Goal: Understand process/instructions

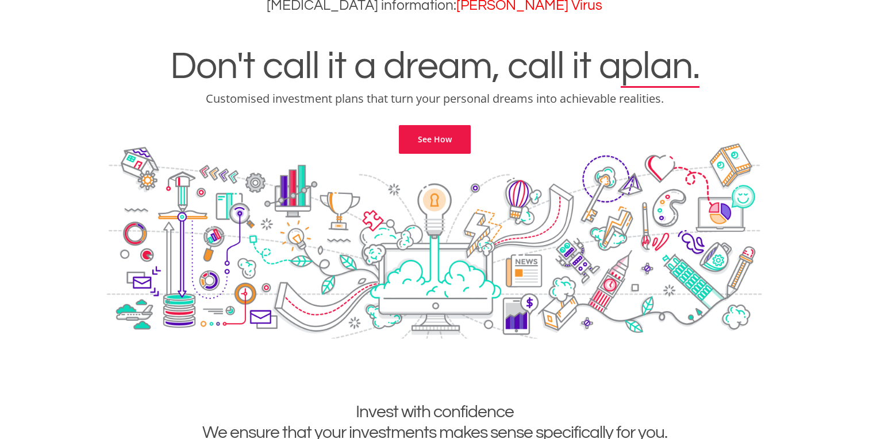
scroll to position [75, 0]
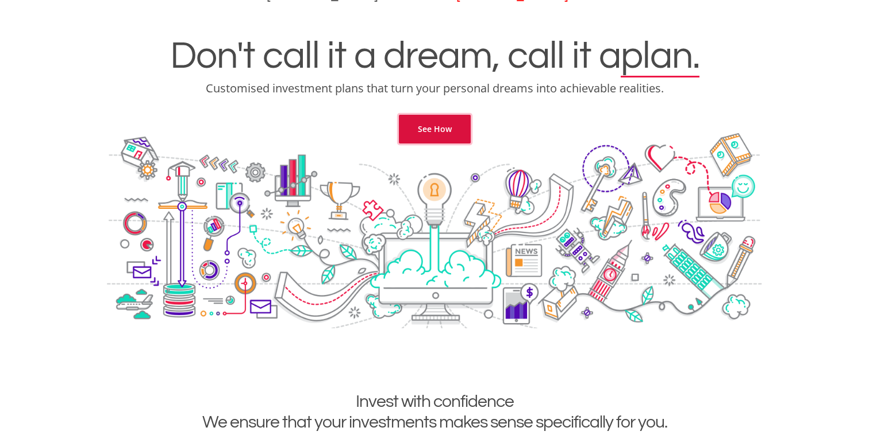
click at [431, 136] on link "See How" at bounding box center [435, 129] width 72 height 29
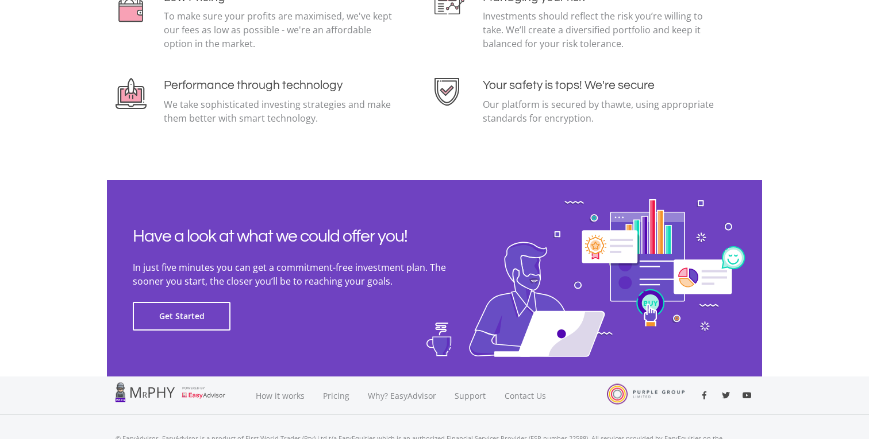
scroll to position [2582, 0]
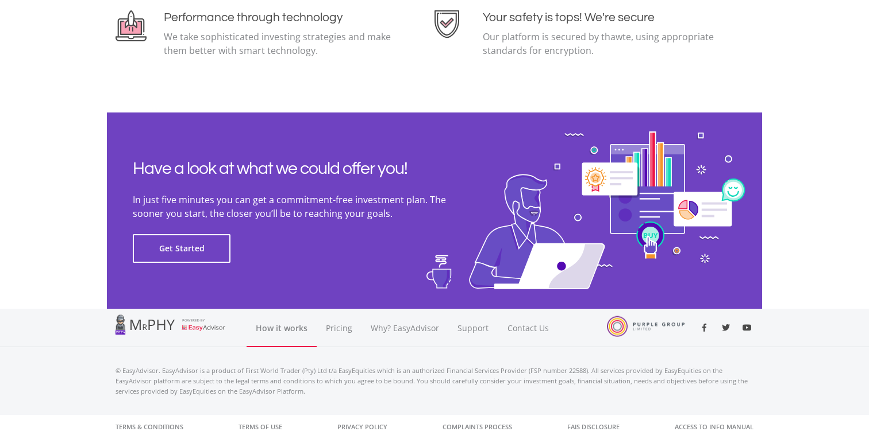
click at [300, 325] on link "How it works" at bounding box center [281, 328] width 70 height 38
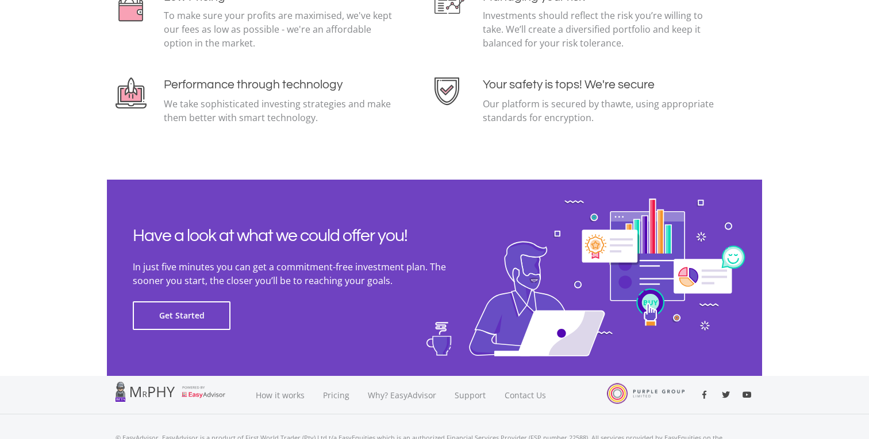
scroll to position [2582, 0]
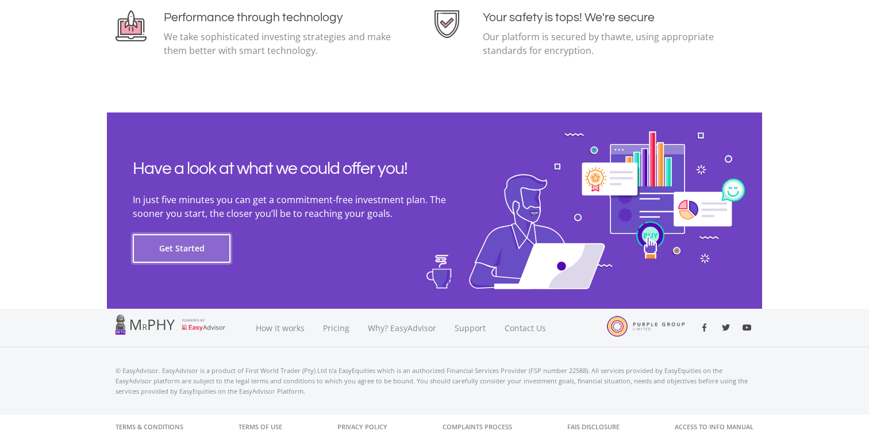
click at [194, 250] on button "Get Started" at bounding box center [182, 248] width 98 height 29
